Goal: Task Accomplishment & Management: Complete application form

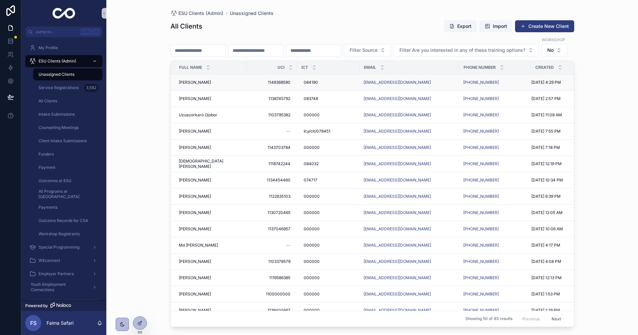
click at [189, 85] on span "[PERSON_NAME]" at bounding box center [195, 82] width 32 height 5
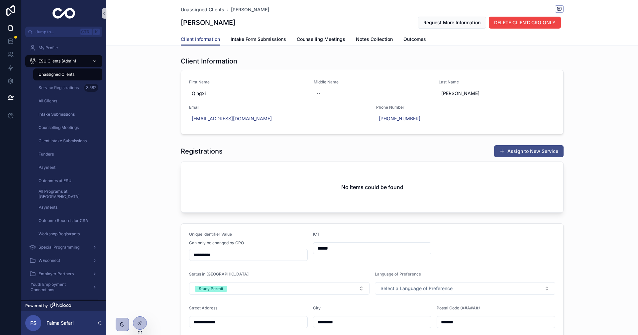
click at [500, 152] on span "scrollable content" at bounding box center [502, 151] width 5 height 5
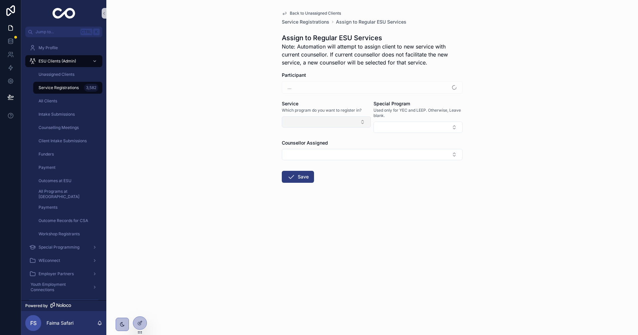
click at [310, 125] on button "Select Button" at bounding box center [326, 121] width 89 height 11
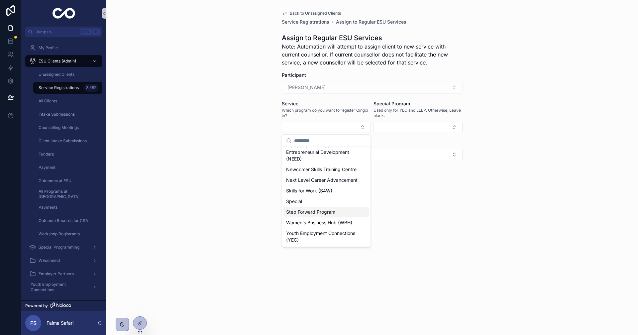
scroll to position [160, 0]
click at [320, 209] on span "Step Forward Program" at bounding box center [310, 212] width 49 height 7
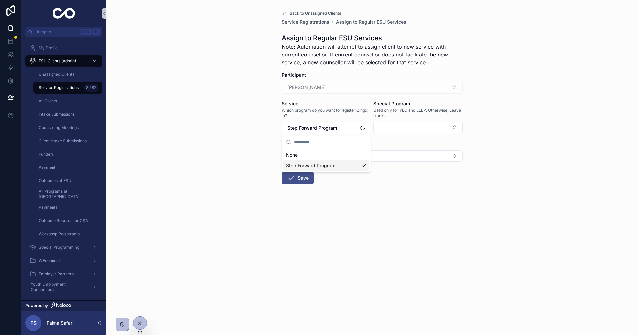
scroll to position [0, 0]
click at [327, 161] on button "Select Button" at bounding box center [372, 155] width 181 height 11
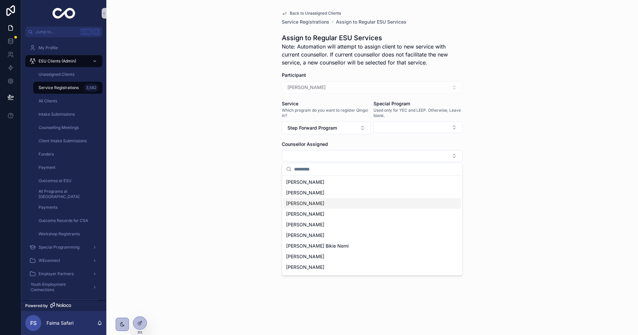
scroll to position [100, 0]
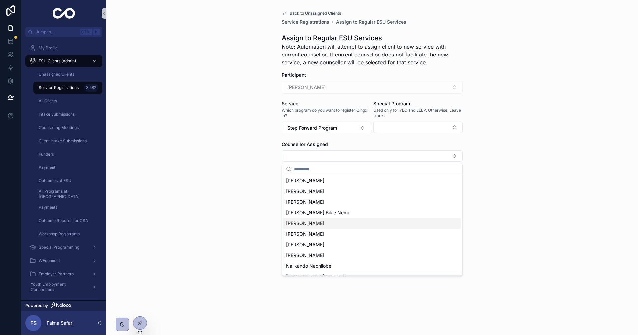
click at [314, 220] on span "[PERSON_NAME]" at bounding box center [305, 223] width 38 height 7
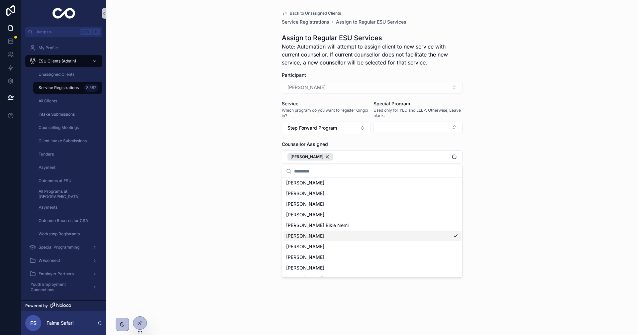
scroll to position [44, 0]
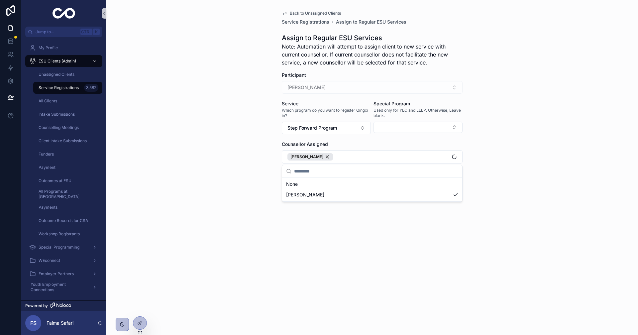
click at [264, 190] on div "Back to Unassigned Clients Service Registrations Assign to Regular ESU Services…" at bounding box center [372, 167] width 532 height 335
click at [290, 182] on icon "scrollable content" at bounding box center [291, 180] width 8 height 8
